Goal: Information Seeking & Learning: Learn about a topic

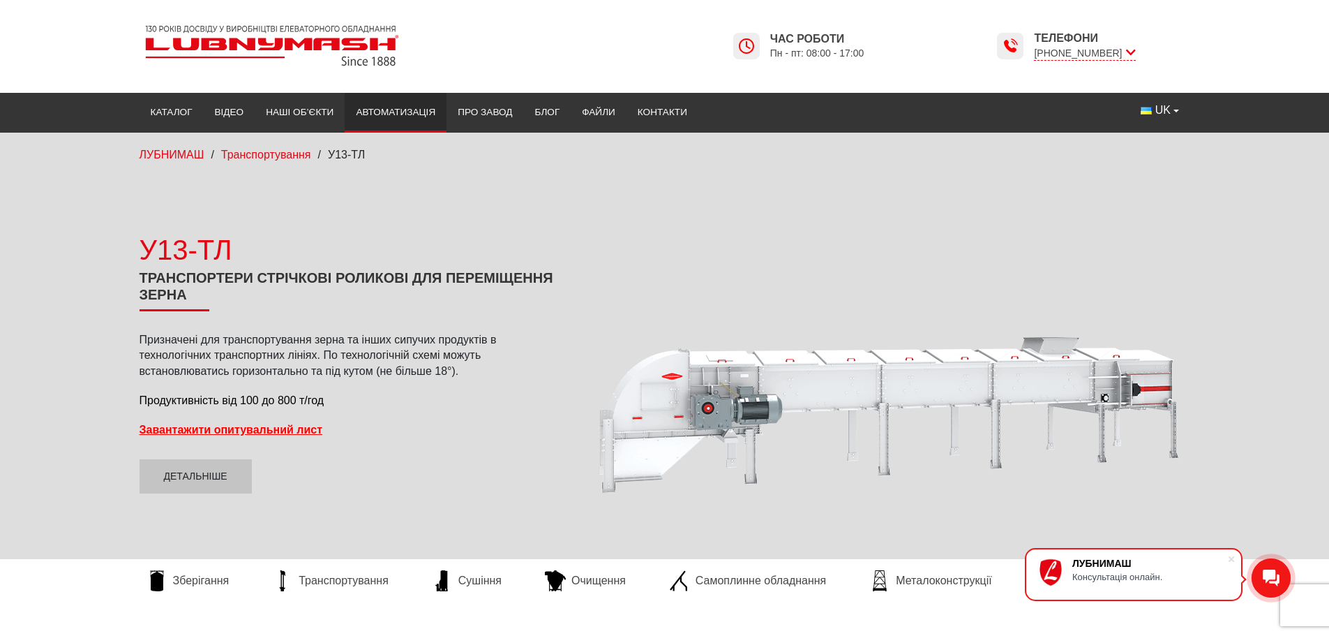
click at [403, 110] on link "Автоматизація" at bounding box center [396, 112] width 102 height 31
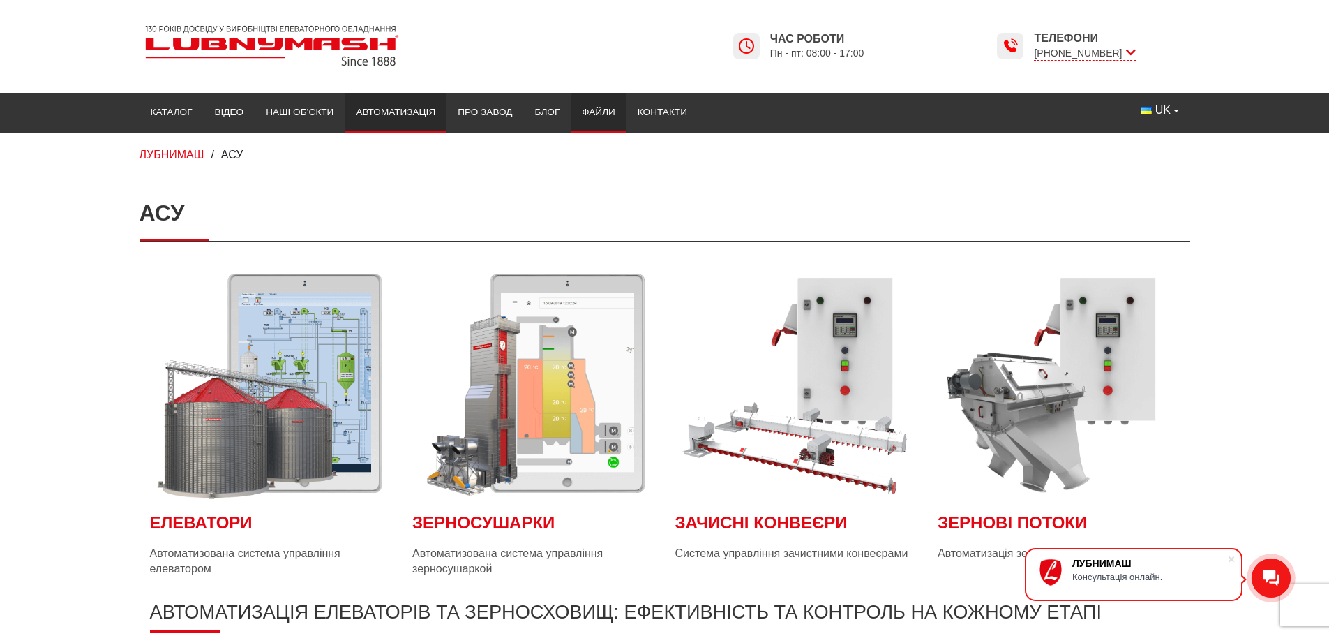
click at [587, 109] on link "Файли" at bounding box center [599, 112] width 56 height 31
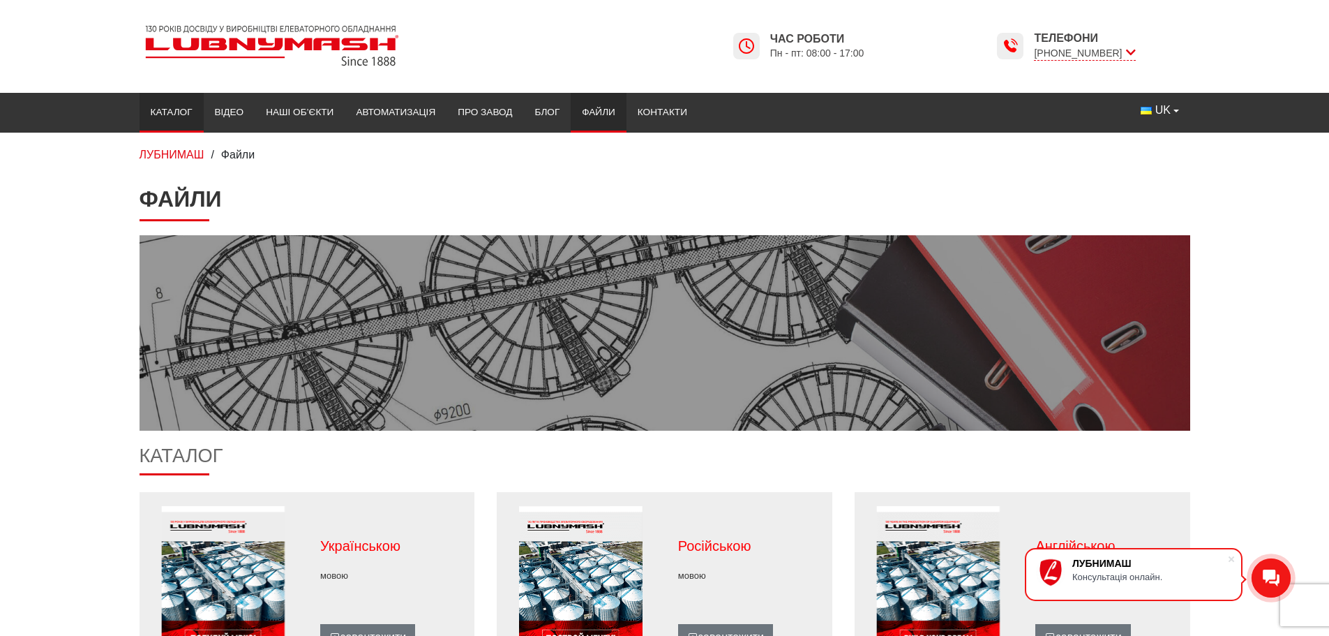
click at [157, 112] on link "Каталог" at bounding box center [172, 112] width 64 height 31
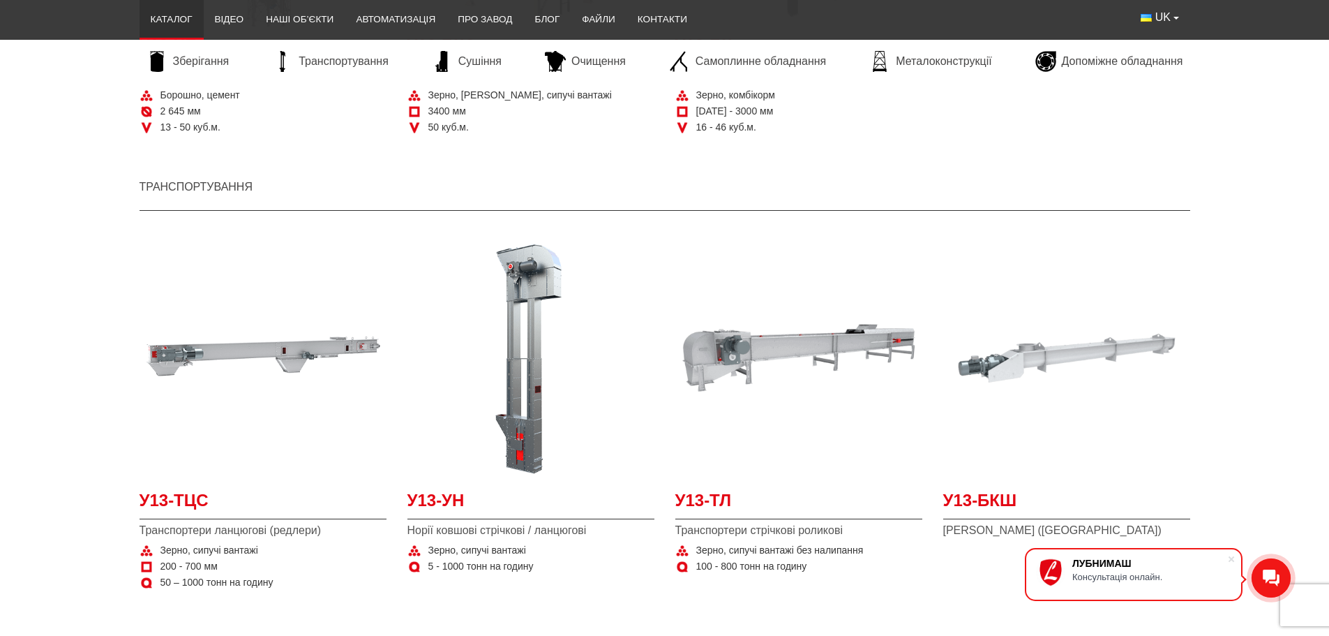
scroll to position [977, 0]
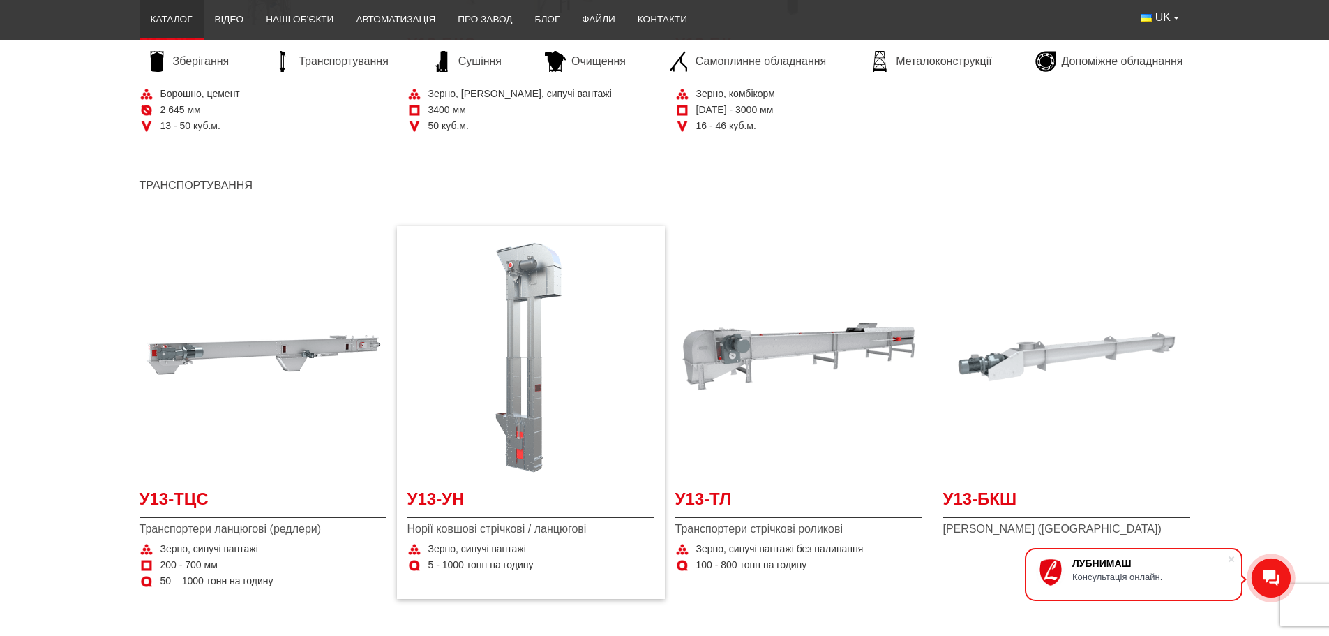
drag, startPoint x: 514, startPoint y: 460, endPoint x: 517, endPoint y: 448, distance: 12.4
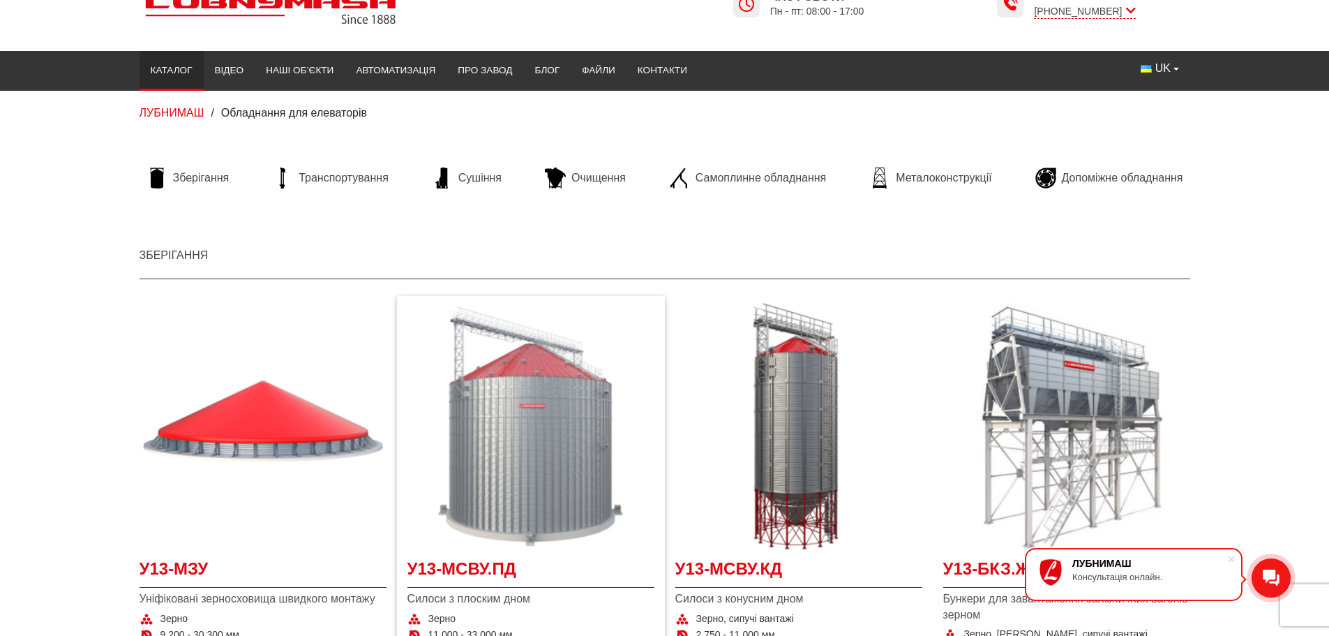
scroll to position [0, 0]
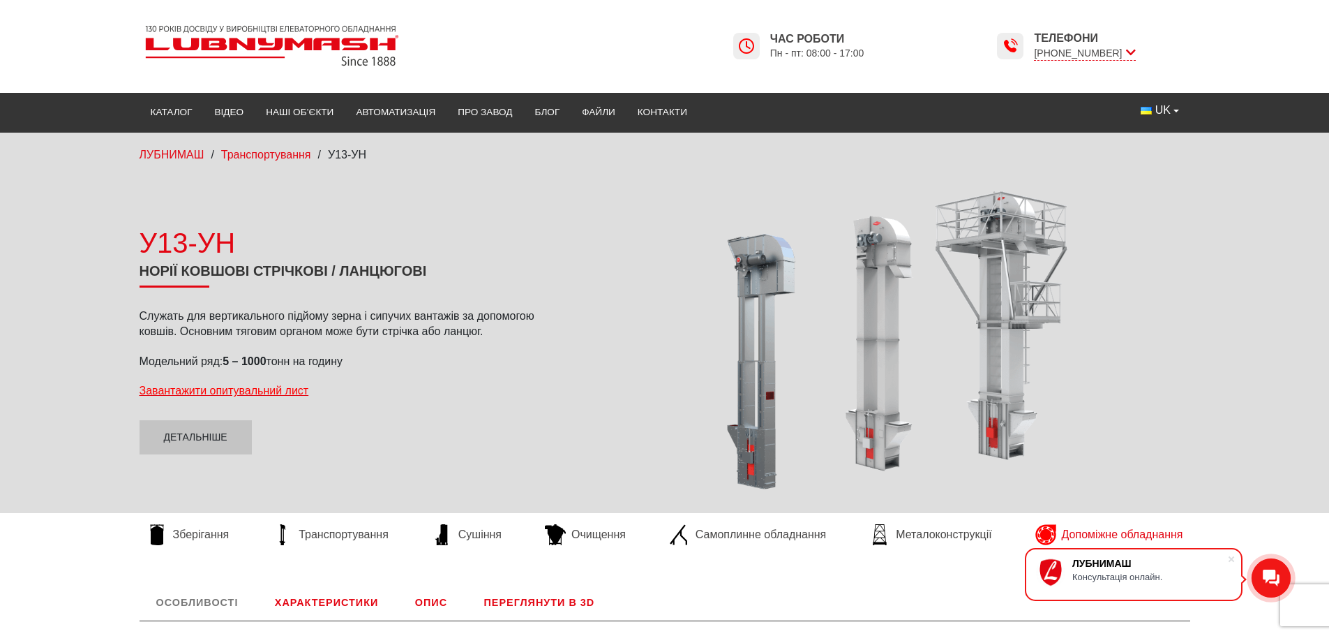
click at [1089, 535] on span "Допоміжне обладнання" at bounding box center [1122, 534] width 121 height 15
click at [217, 440] on link "Детальніше" at bounding box center [196, 437] width 112 height 35
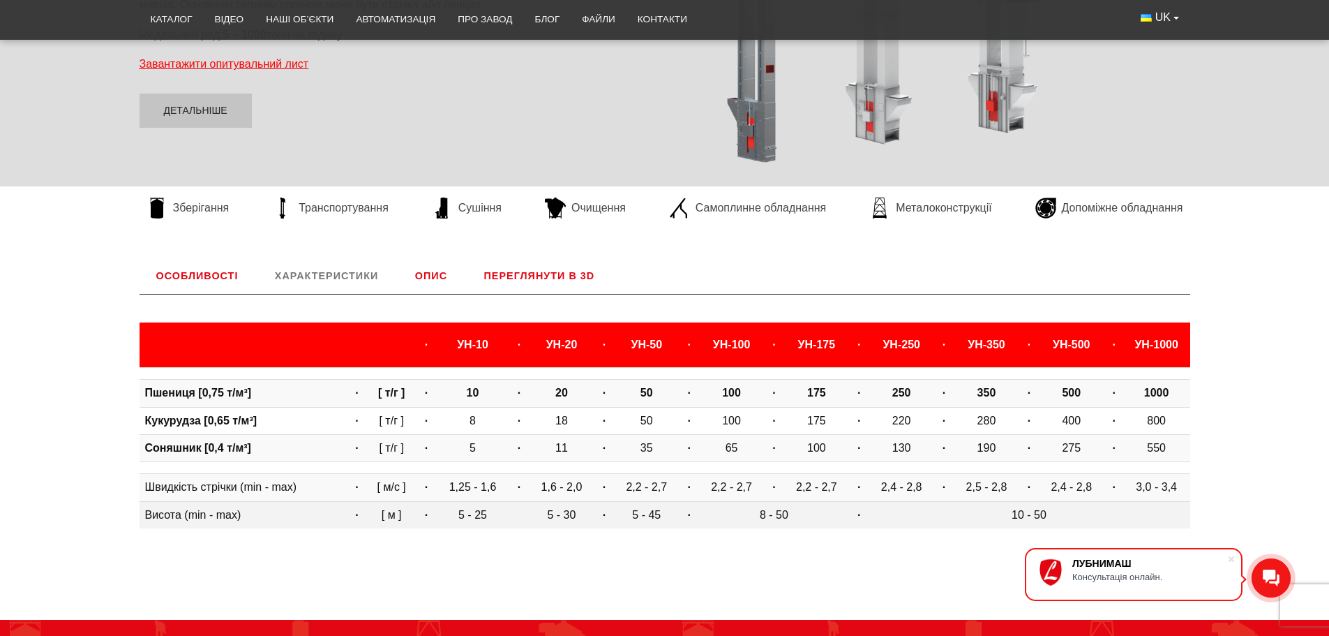
scroll to position [326, 0]
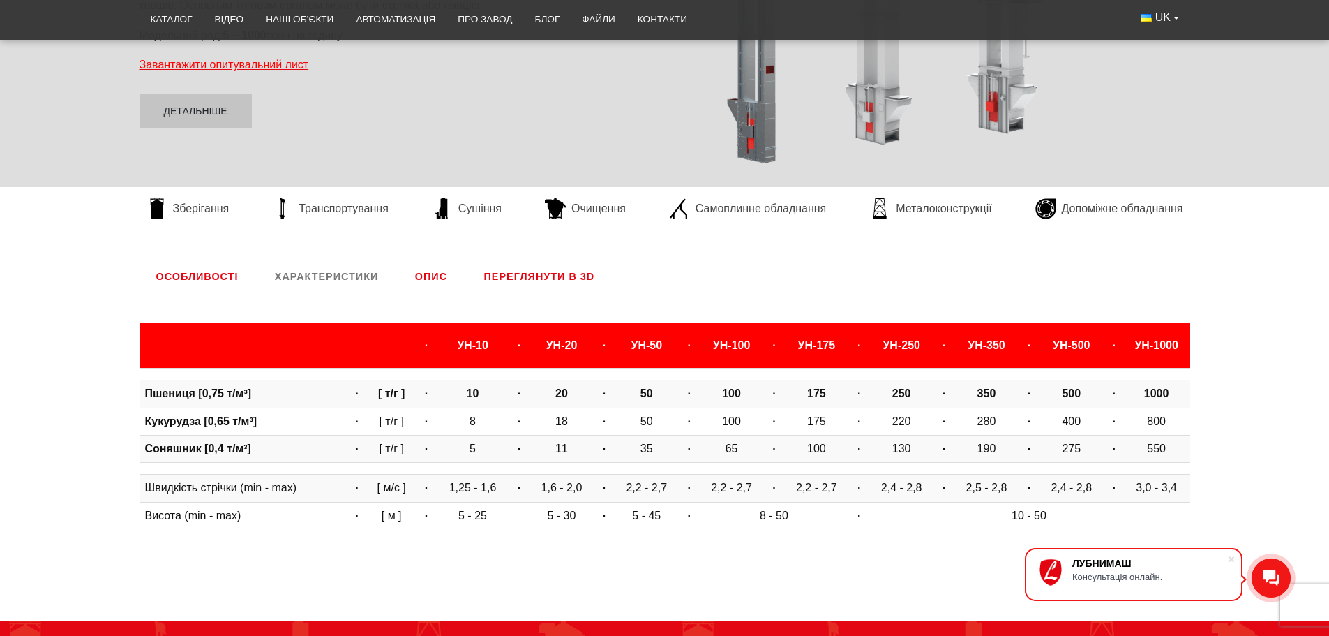
click at [214, 274] on link "Особливості" at bounding box center [198, 276] width 116 height 36
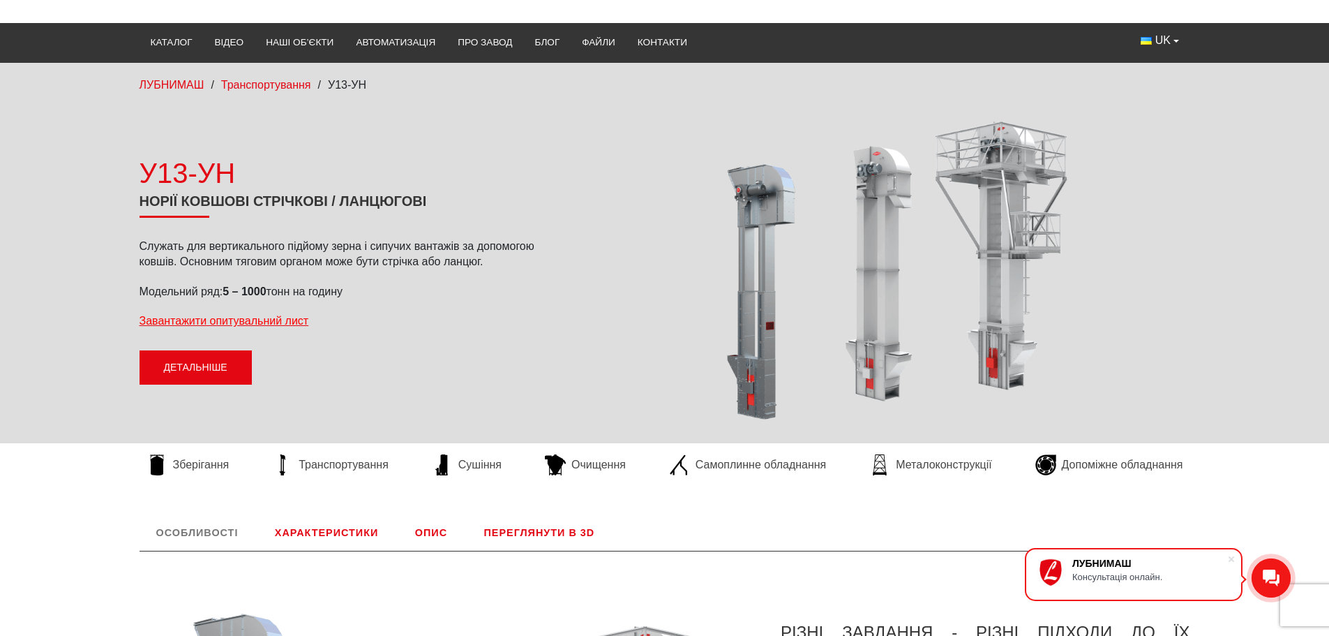
scroll to position [0, 0]
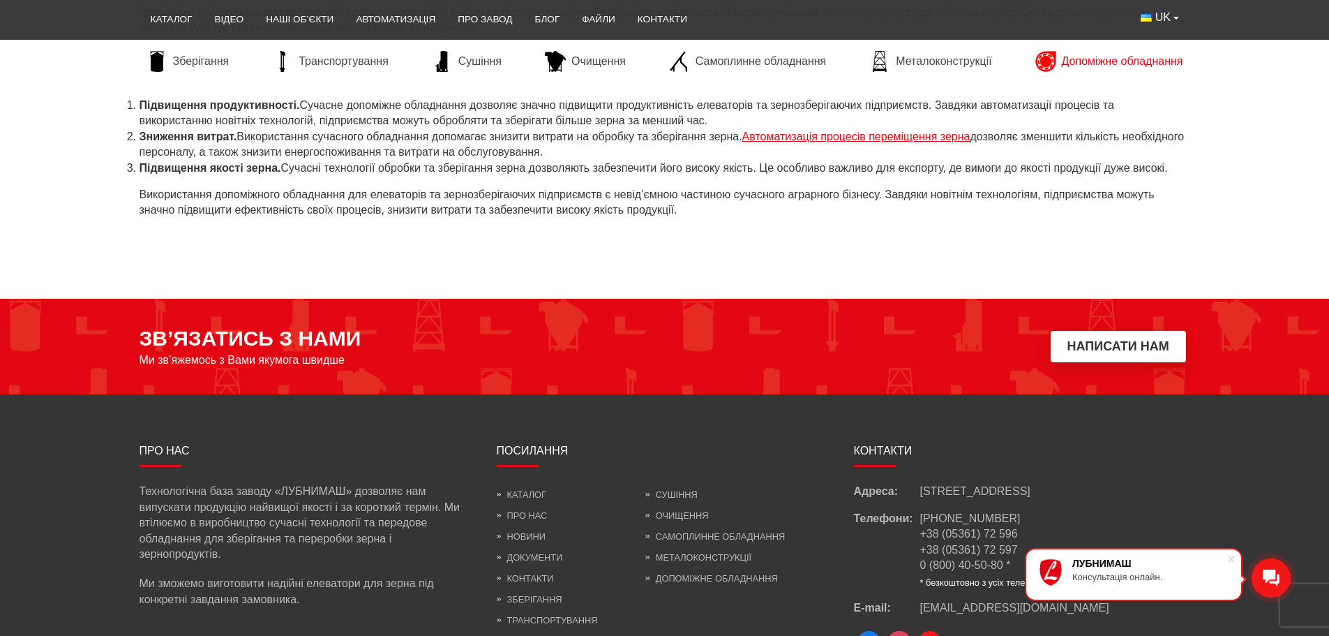
scroll to position [1047, 0]
